Goal: Contribute content: Contribute content

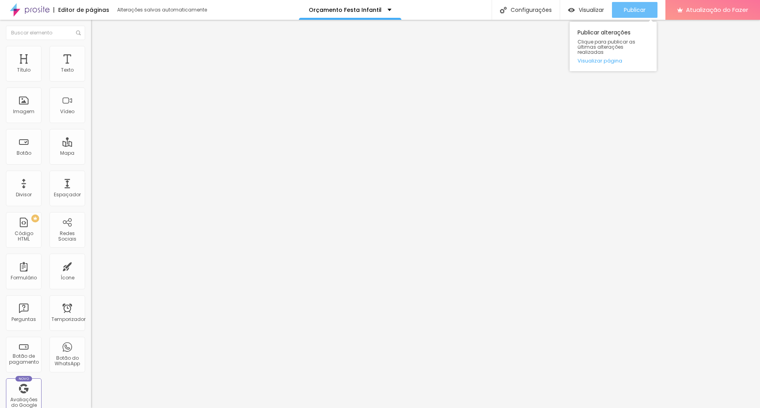
click at [632, 8] on font "Publicar" at bounding box center [635, 10] width 22 height 8
click at [636, 9] on font "Publicar" at bounding box center [635, 10] width 22 height 8
click at [626, 7] on font "Publicar" at bounding box center [635, 10] width 22 height 8
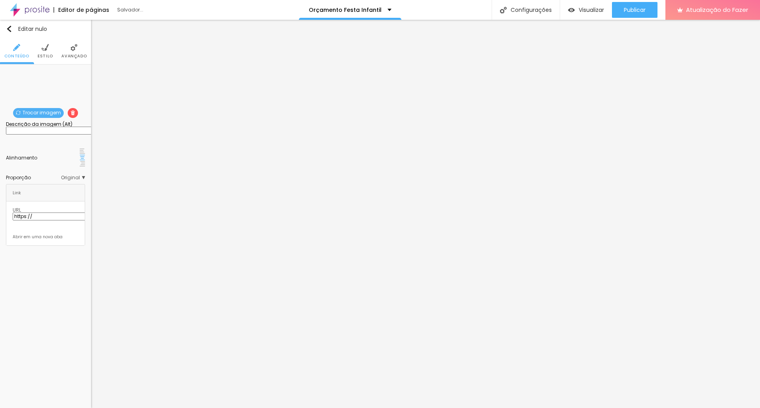
click at [39, 111] on font "Trocar imagem" at bounding box center [42, 112] width 38 height 7
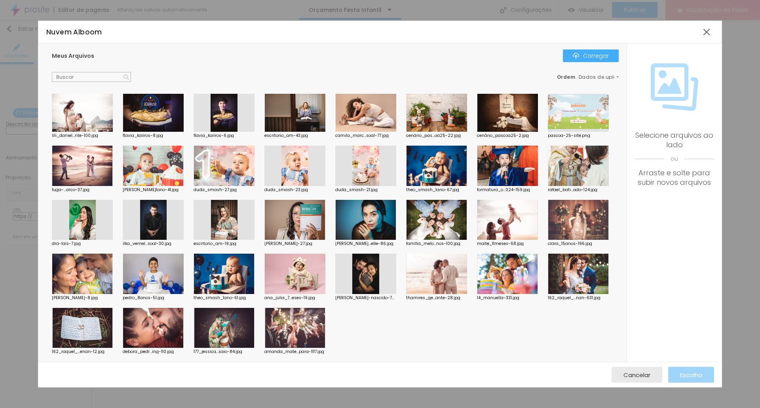
scroll to position [670, 0]
click at [586, 57] on font "Carregar" at bounding box center [596, 56] width 26 height 8
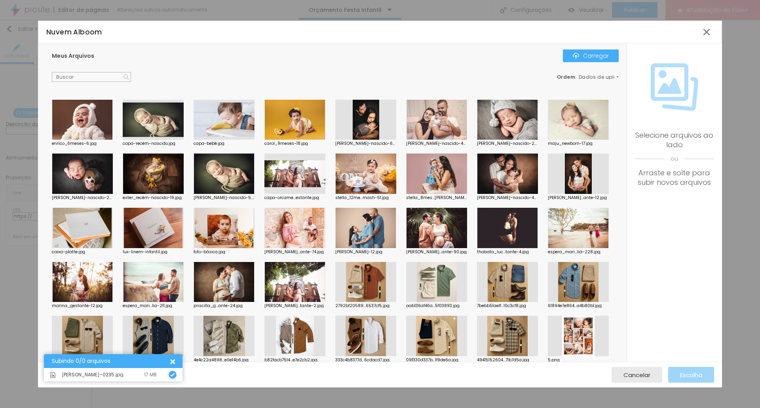
scroll to position [0, 0]
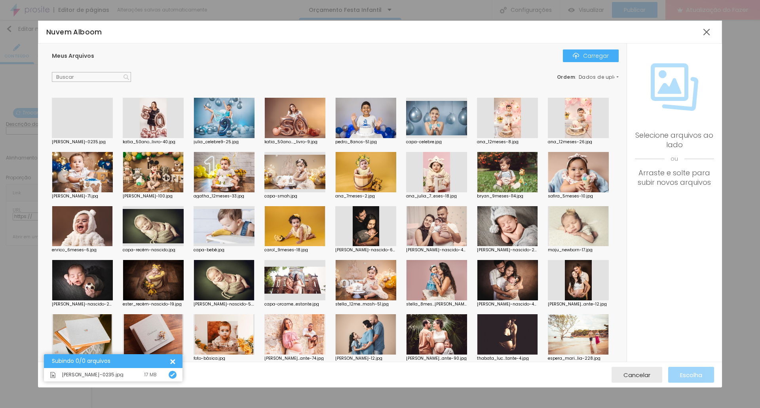
click at [91, 138] on div at bounding box center [82, 138] width 61 height 0
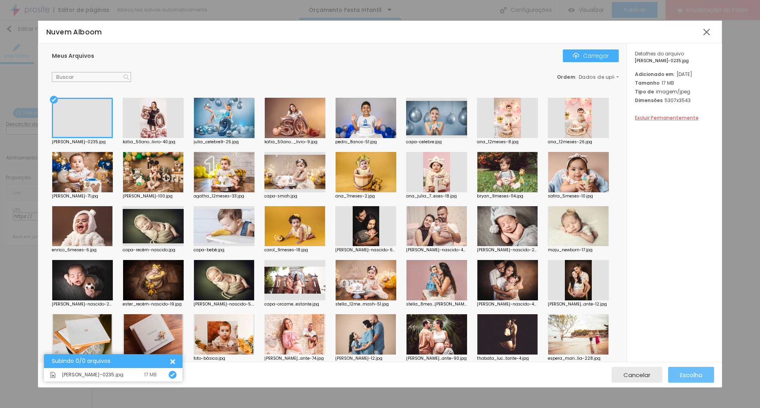
click at [694, 378] on font "Escolha" at bounding box center [691, 375] width 22 height 8
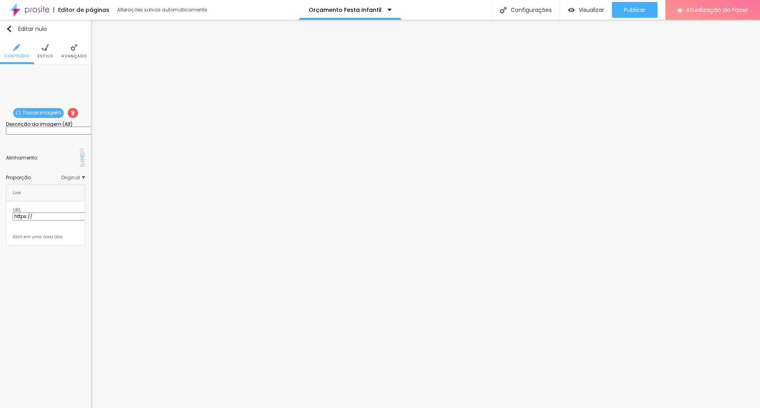
click at [48, 112] on font "Trocar imagem" at bounding box center [42, 112] width 38 height 7
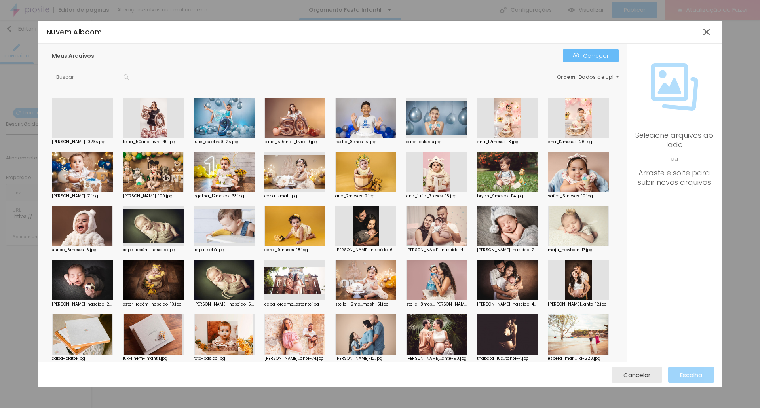
click at [602, 54] on font "Carregar" at bounding box center [596, 56] width 26 height 8
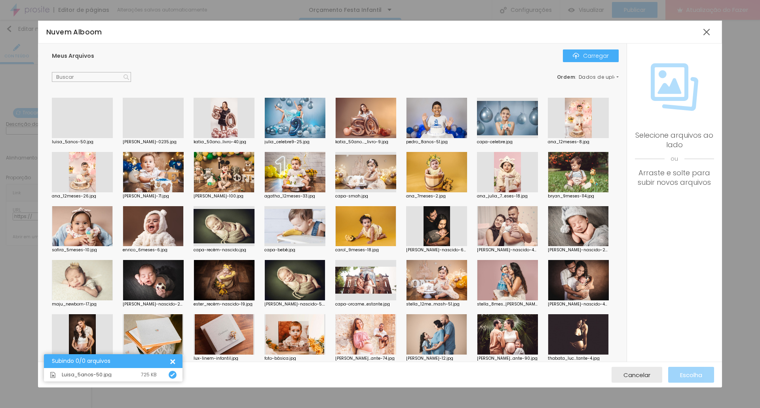
click at [86, 138] on div at bounding box center [82, 138] width 61 height 0
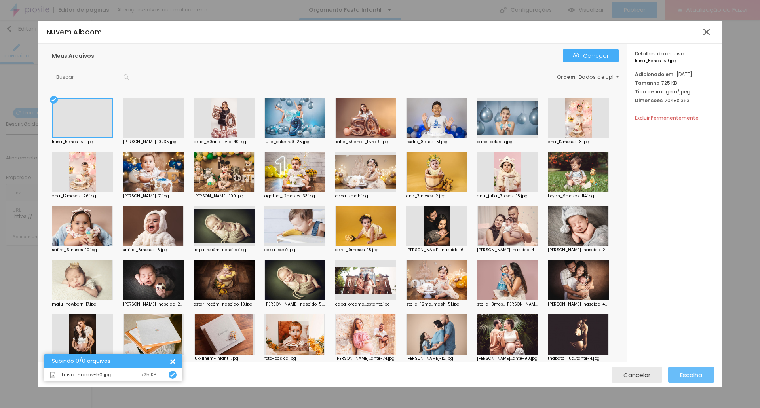
click at [696, 373] on font "Escolha" at bounding box center [691, 375] width 22 height 8
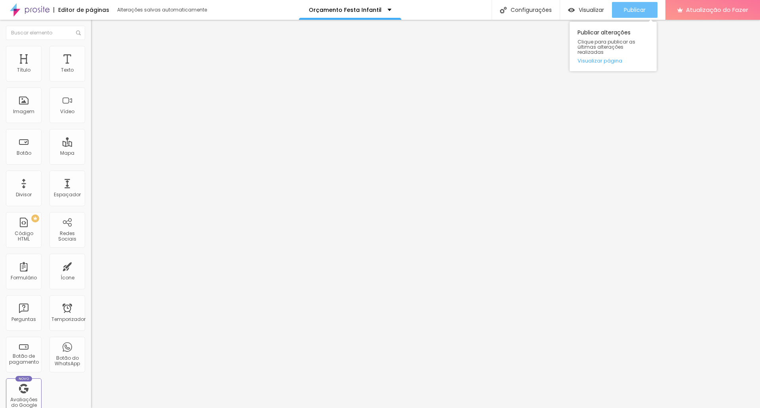
click at [632, 13] on font "Publicar" at bounding box center [635, 10] width 22 height 8
click at [625, 8] on font "Publicar" at bounding box center [635, 10] width 22 height 8
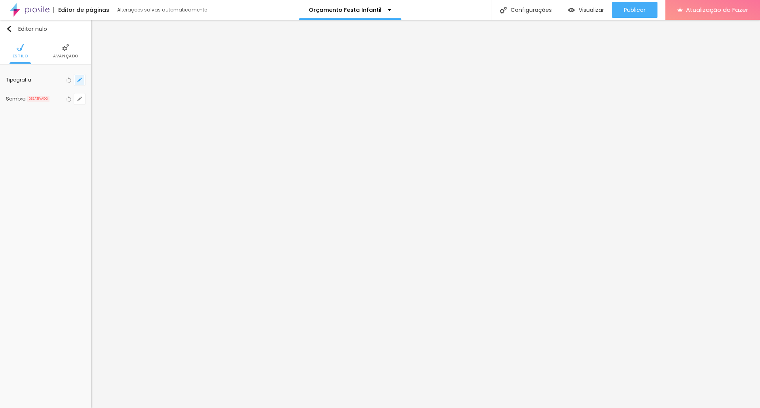
click at [77, 80] on icon "button" at bounding box center [79, 80] width 5 height 5
type input "1"
drag, startPoint x: 171, startPoint y: 133, endPoint x: 177, endPoint y: 133, distance: 5.2
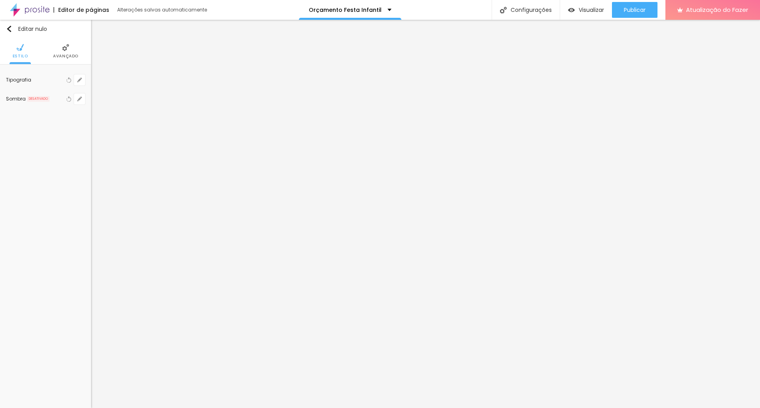
drag, startPoint x: 174, startPoint y: 134, endPoint x: 179, endPoint y: 135, distance: 4.8
type input "20"
type input "1"
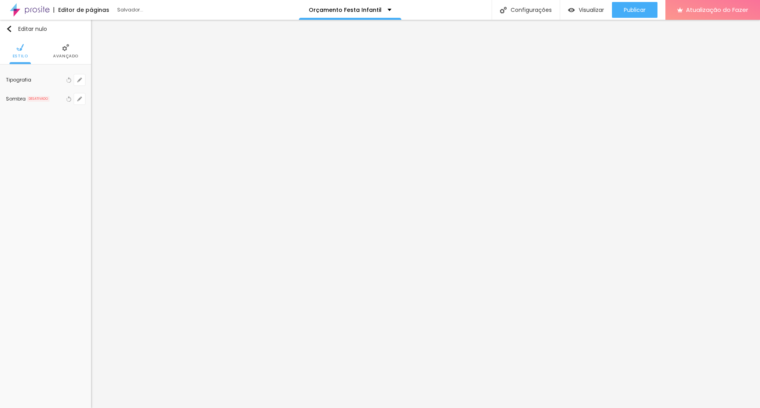
type input "20"
type input "1"
click at [701, 408] on div at bounding box center [380, 408] width 760 height 0
click at [640, 10] on font "Publicar" at bounding box center [635, 10] width 22 height 8
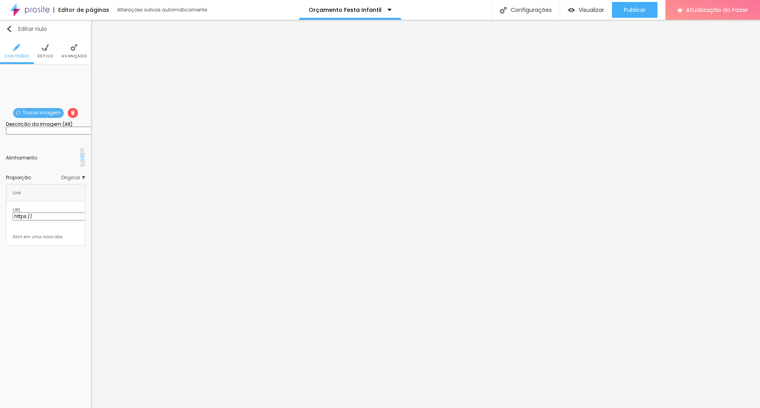
click at [10, 29] on img "button" at bounding box center [9, 29] width 6 height 6
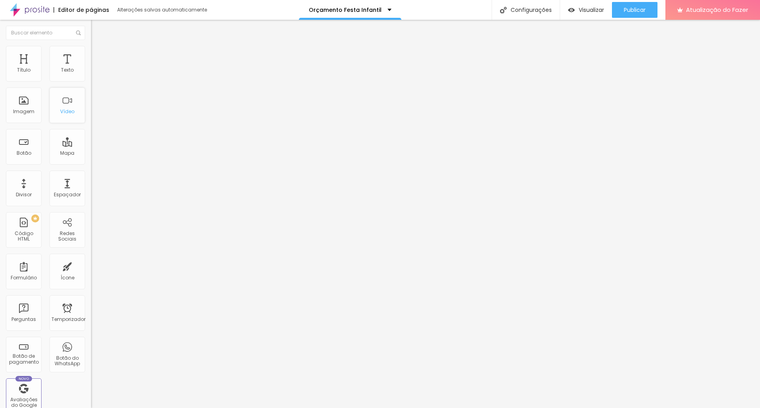
click at [60, 108] on font "Vídeo" at bounding box center [67, 111] width 14 height 7
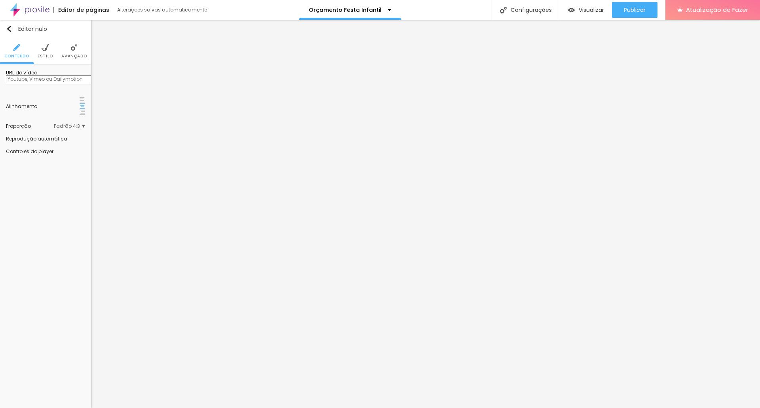
click at [45, 49] on img at bounding box center [45, 47] width 7 height 7
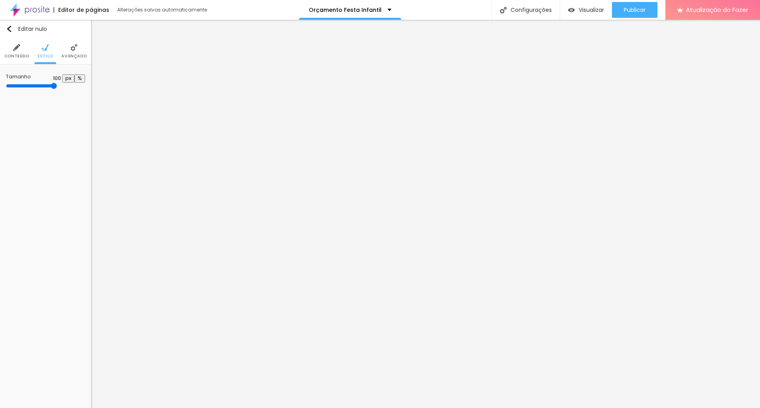
click at [72, 49] on img at bounding box center [73, 47] width 7 height 7
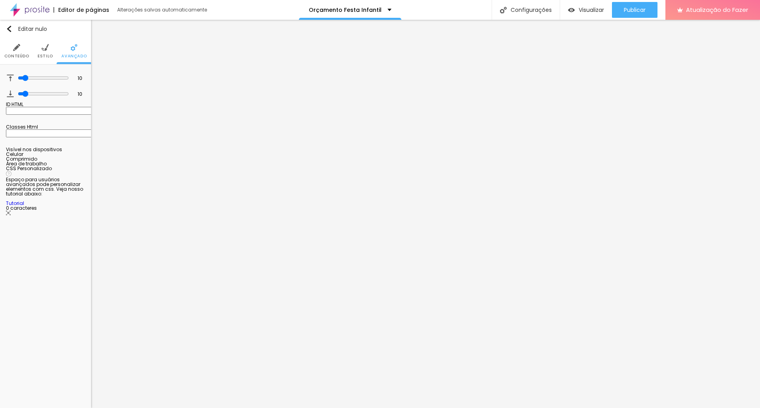
click at [45, 48] on img at bounding box center [45, 47] width 7 height 7
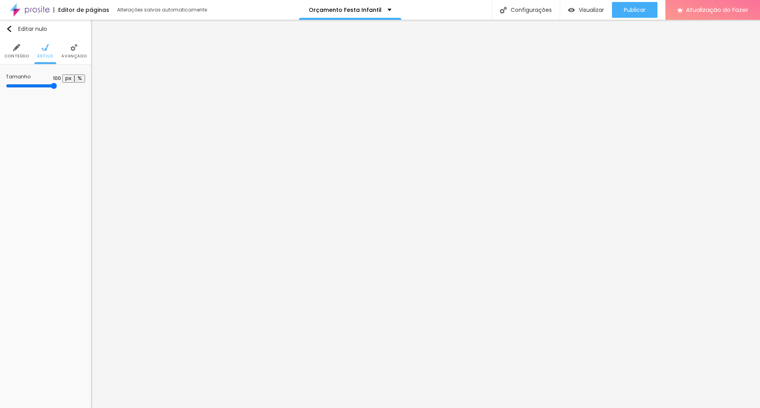
click at [19, 46] on img at bounding box center [16, 47] width 7 height 7
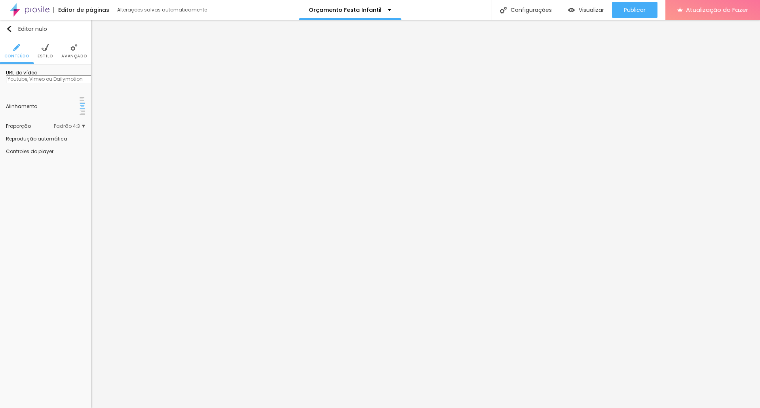
click at [51, 83] on input "text" at bounding box center [53, 79] width 95 height 8
paste input "[URL][DOMAIN_NAME]"
type input "[URL][DOMAIN_NAME]"
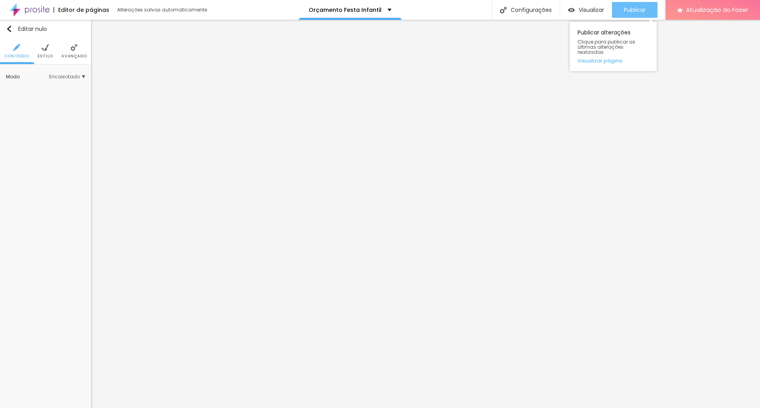
click at [640, 9] on font "Publicar" at bounding box center [635, 10] width 22 height 8
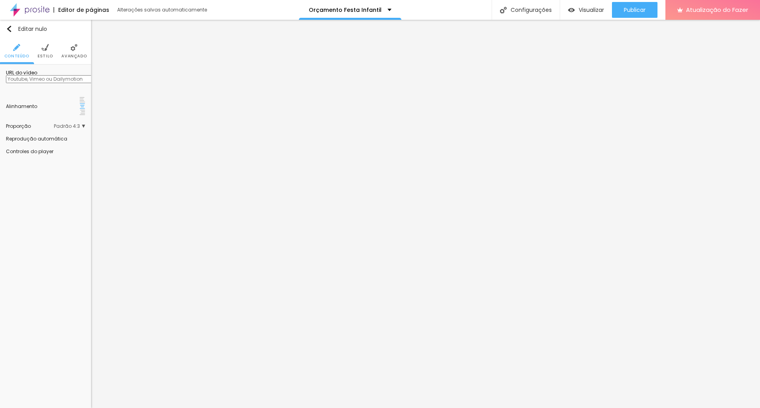
click at [54, 83] on input "text" at bounding box center [53, 79] width 95 height 8
paste input "[URL][DOMAIN_NAME]"
type input "[URL][DOMAIN_NAME]"
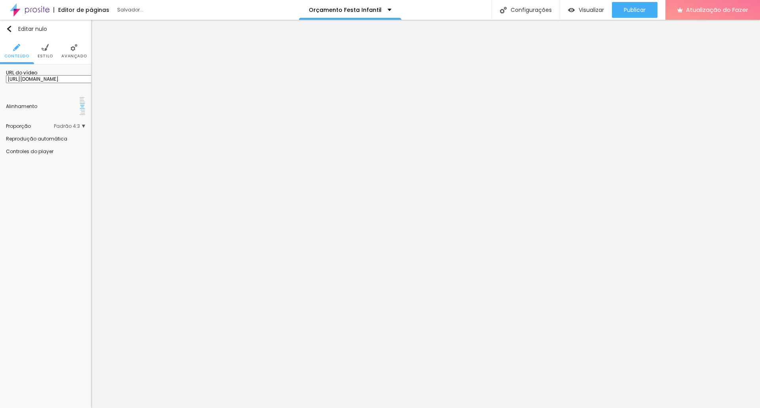
scroll to position [0, 0]
click at [63, 83] on input "[URL][DOMAIN_NAME]" at bounding box center [53, 79] width 95 height 8
paste input "GzkJg3EbAFw"
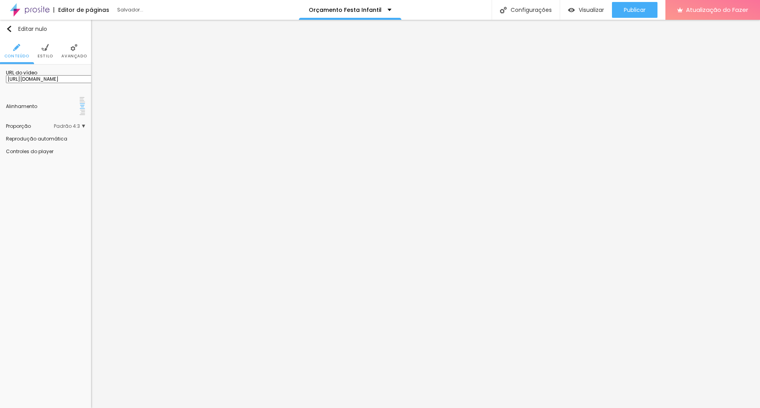
type input "[URL][DOMAIN_NAME]"
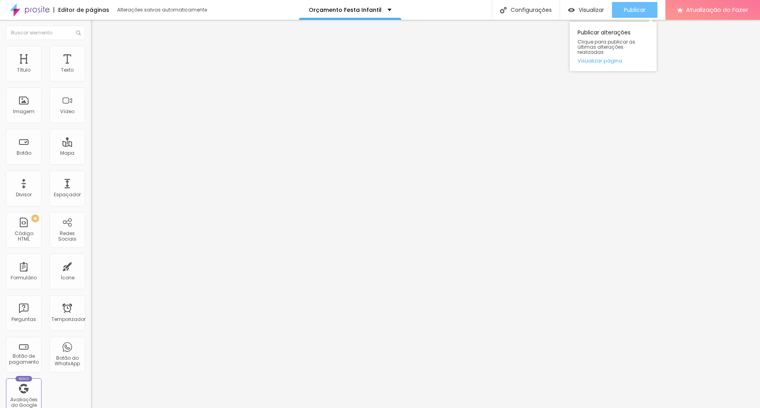
click at [639, 13] on font "Publicar" at bounding box center [635, 10] width 22 height 8
click at [597, 9] on font "Visualizar" at bounding box center [591, 10] width 25 height 8
click at [640, 8] on font "Publicar" at bounding box center [635, 10] width 22 height 8
click at [637, 11] on font "Publicar" at bounding box center [635, 10] width 22 height 8
click at [635, 11] on font "Publicar" at bounding box center [635, 10] width 22 height 8
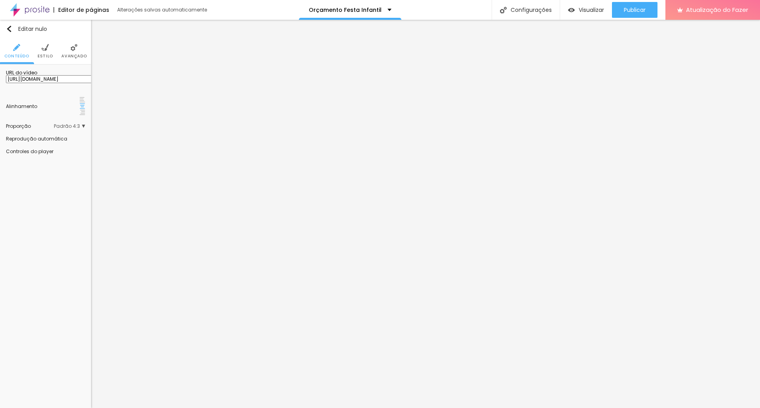
click at [41, 83] on input "[URL][DOMAIN_NAME]" at bounding box center [53, 79] width 95 height 8
paste input "FGOxpk9I9_8"
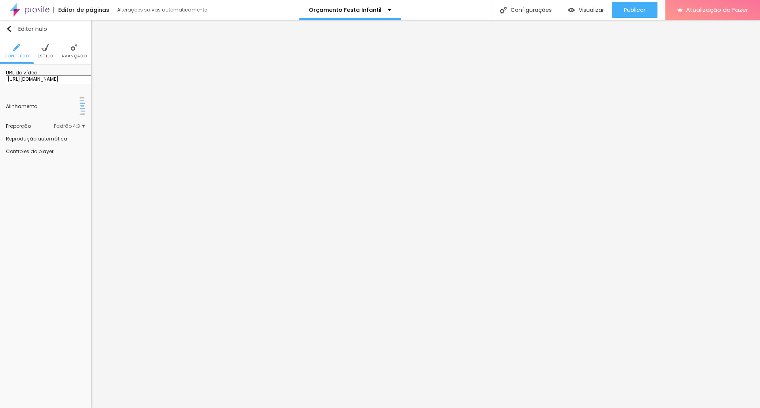
type input "[URL][DOMAIN_NAME]"
click at [55, 197] on div "Editar nulo Conteúdo Estilo Avançado URL do vídeo [URL][DOMAIN_NAME] Alinhament…" at bounding box center [45, 214] width 91 height 388
click at [55, 83] on input "[URL][DOMAIN_NAME]" at bounding box center [53, 79] width 95 height 8
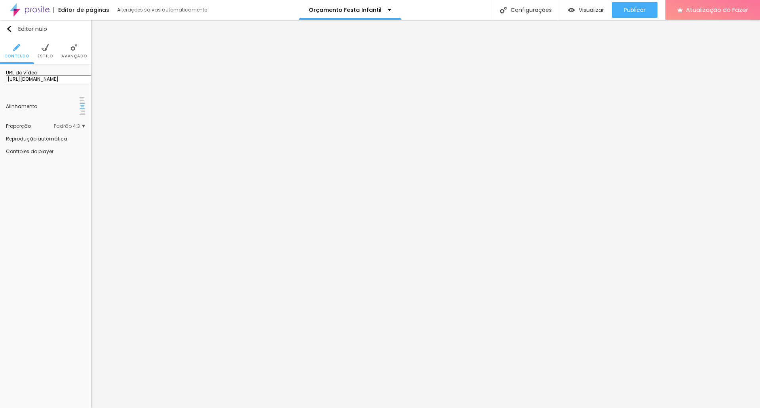
click at [55, 83] on input "[URL][DOMAIN_NAME]" at bounding box center [53, 79] width 95 height 8
paste input "xhz9gWS4s2k"
type input "[URL][DOMAIN_NAME]"
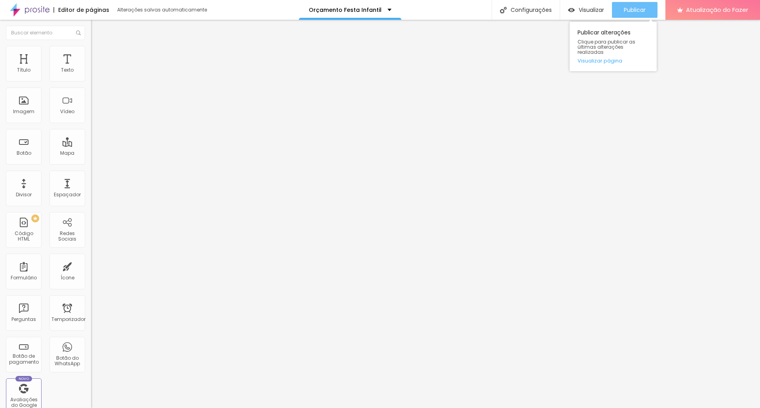
click at [632, 11] on font "Publicar" at bounding box center [635, 10] width 22 height 8
click at [624, 6] on font "Publicar" at bounding box center [635, 10] width 22 height 8
click at [638, 11] on font "Publicar" at bounding box center [635, 10] width 22 height 8
click at [640, 11] on font "Publicar" at bounding box center [635, 10] width 22 height 8
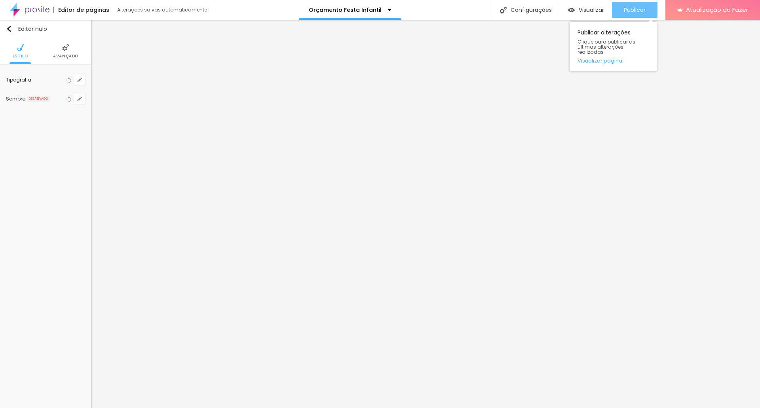
click at [636, 6] on font "Publicar" at bounding box center [635, 10] width 22 height 8
click at [78, 78] on icon "button" at bounding box center [79, 80] width 5 height 5
type input "1"
click at [66, 408] on div at bounding box center [380, 408] width 760 height 0
click at [68, 51] on img at bounding box center [65, 47] width 7 height 7
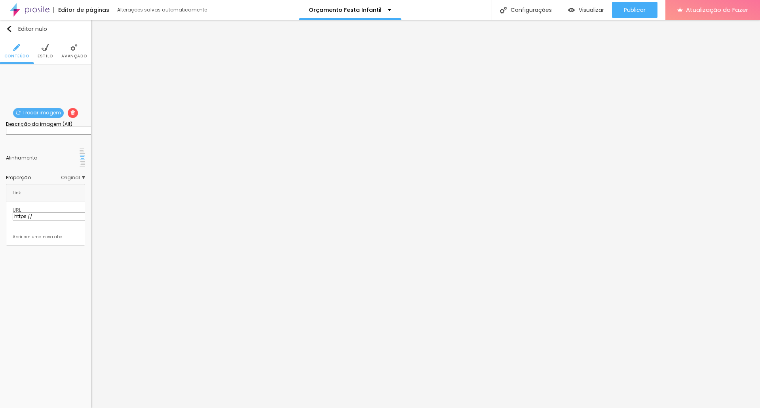
click at [44, 49] on img at bounding box center [45, 47] width 7 height 7
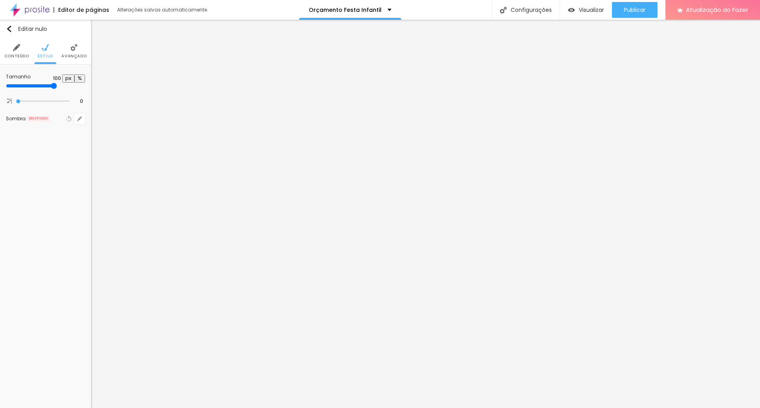
click at [11, 51] on li "Conteúdo" at bounding box center [16, 51] width 25 height 26
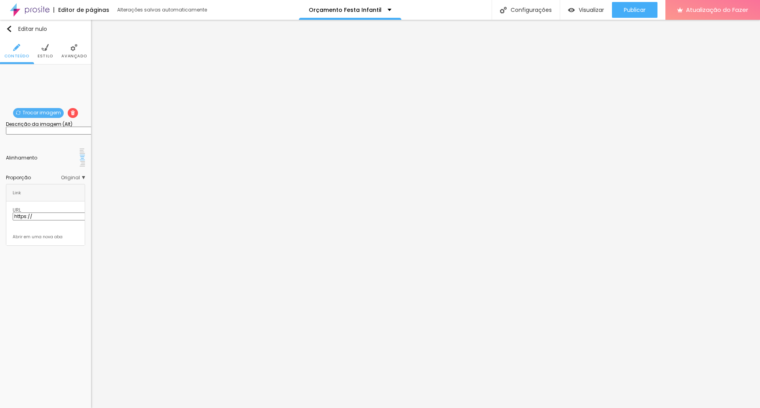
click at [45, 111] on font "Trocar imagem" at bounding box center [42, 112] width 38 height 7
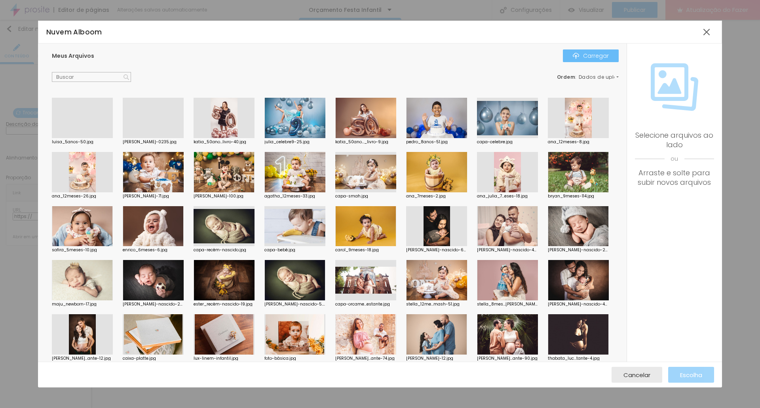
click at [581, 54] on div "Carregar" at bounding box center [591, 56] width 36 height 6
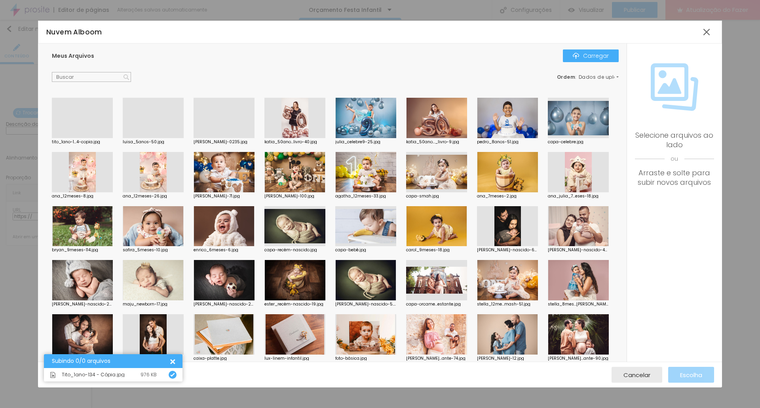
click at [85, 138] on div at bounding box center [82, 138] width 61 height 0
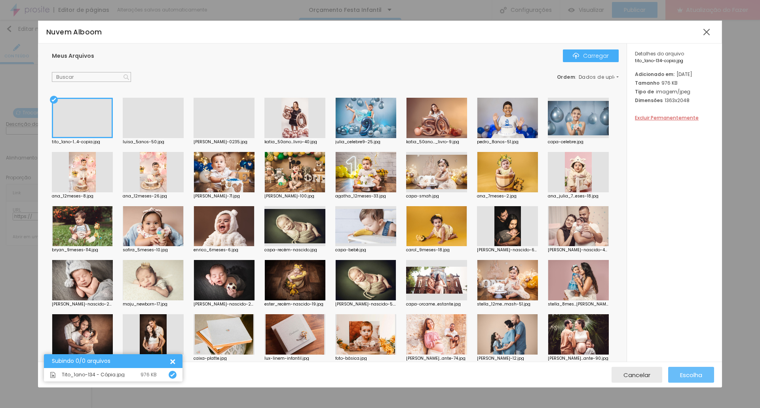
click at [696, 375] on font "Escolha" at bounding box center [691, 375] width 22 height 8
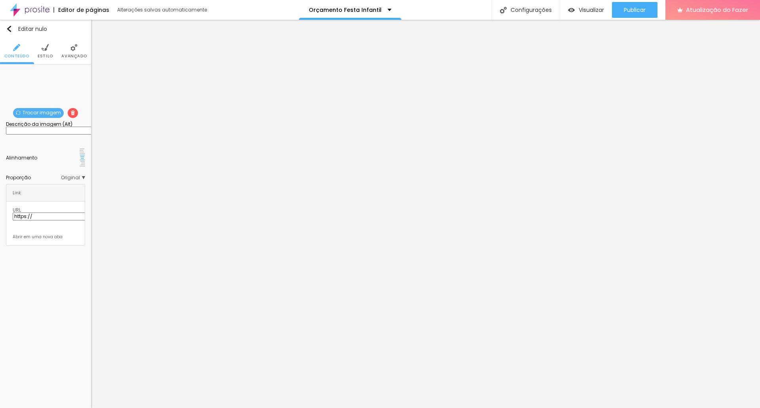
click at [47, 111] on font "Trocar imagem" at bounding box center [42, 112] width 38 height 7
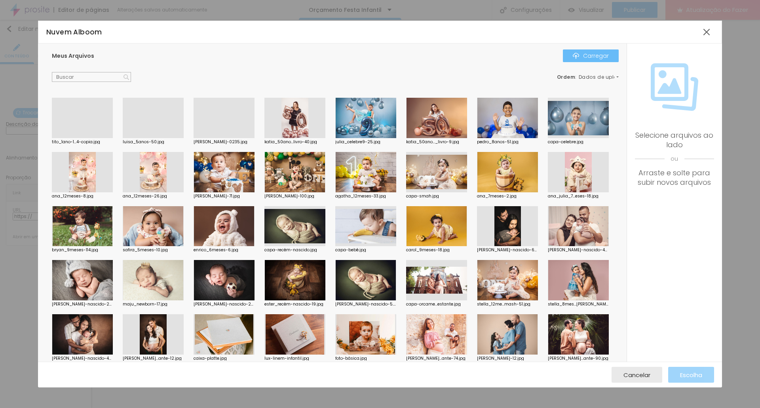
click at [592, 53] on font "Carregar" at bounding box center [596, 56] width 26 height 8
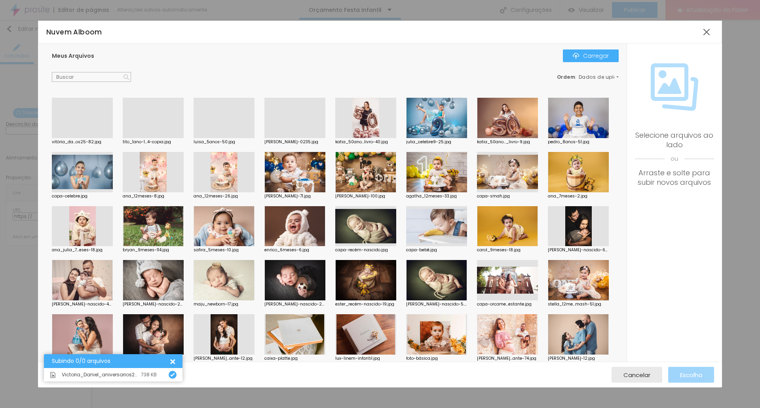
click at [84, 138] on div at bounding box center [82, 138] width 61 height 0
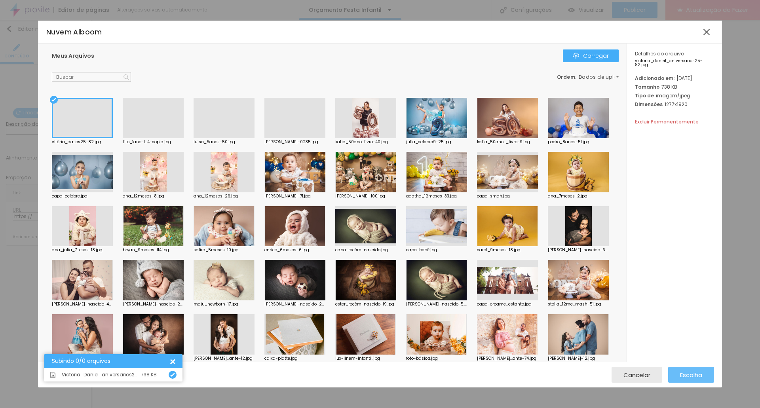
click at [697, 373] on font "Escolha" at bounding box center [691, 375] width 22 height 8
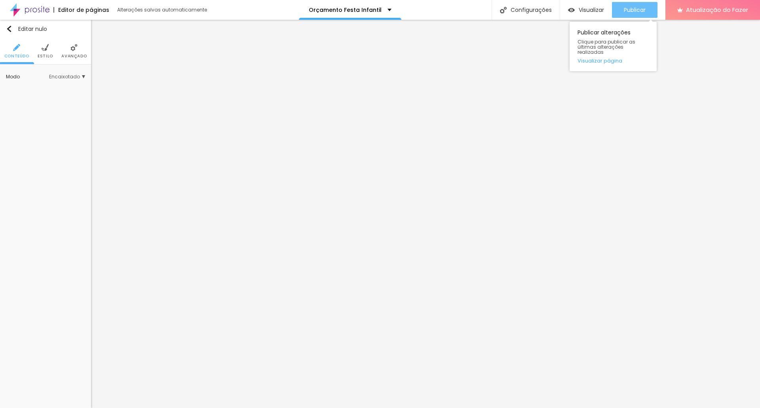
click at [644, 6] on font "Publicar" at bounding box center [635, 10] width 22 height 8
click at [650, 9] on button "Publicar" at bounding box center [635, 10] width 46 height 16
